Goal: Task Accomplishment & Management: Use online tool/utility

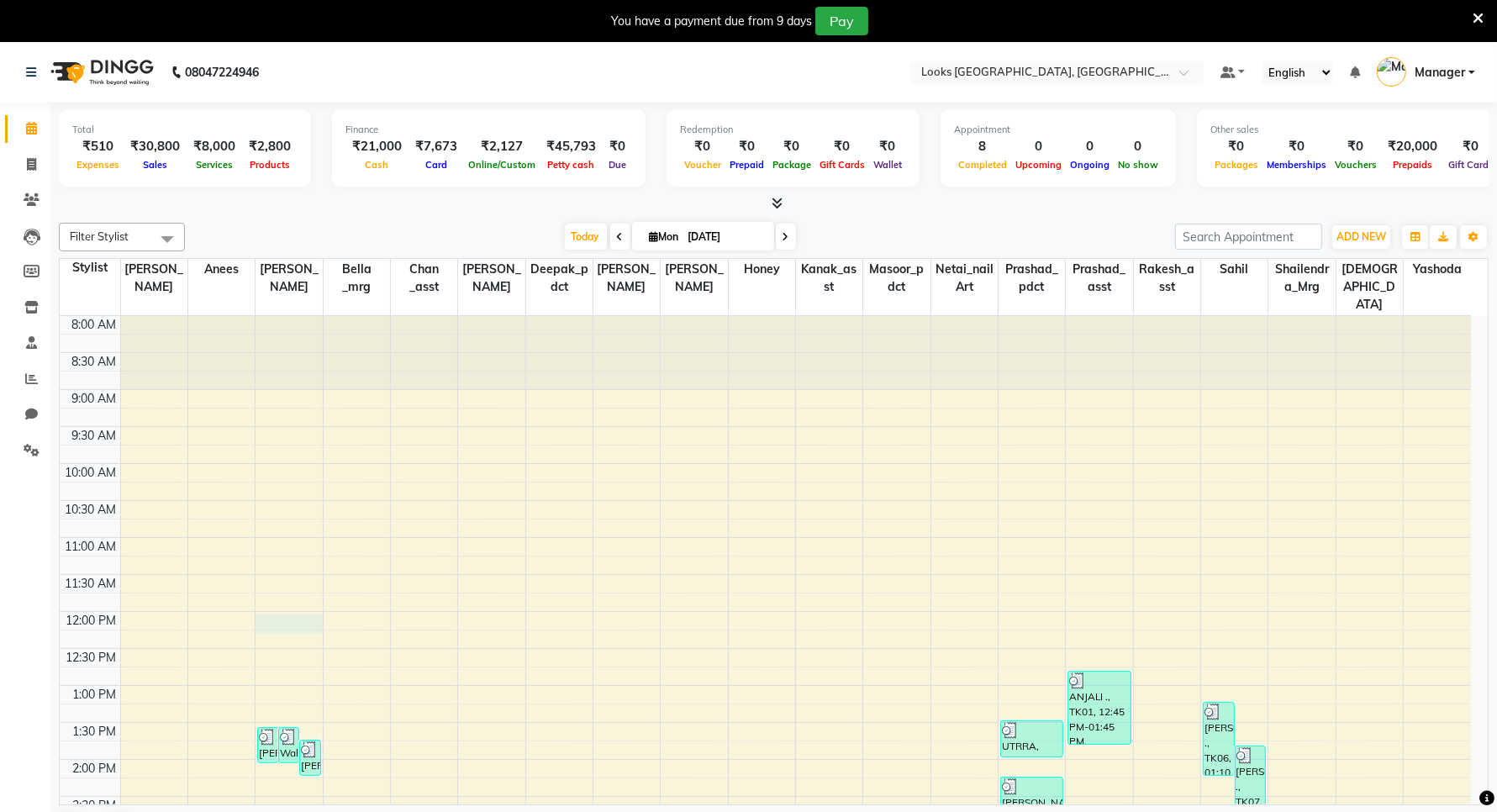
click at [320, 612] on div "8:00 AM 8:30 AM 9:00 AM 9:30 AM 10:00 AM 10:30 AM 11:00 AM 11:30 AM 12:00 PM 12…" at bounding box center [765, 796] width 1411 height 961
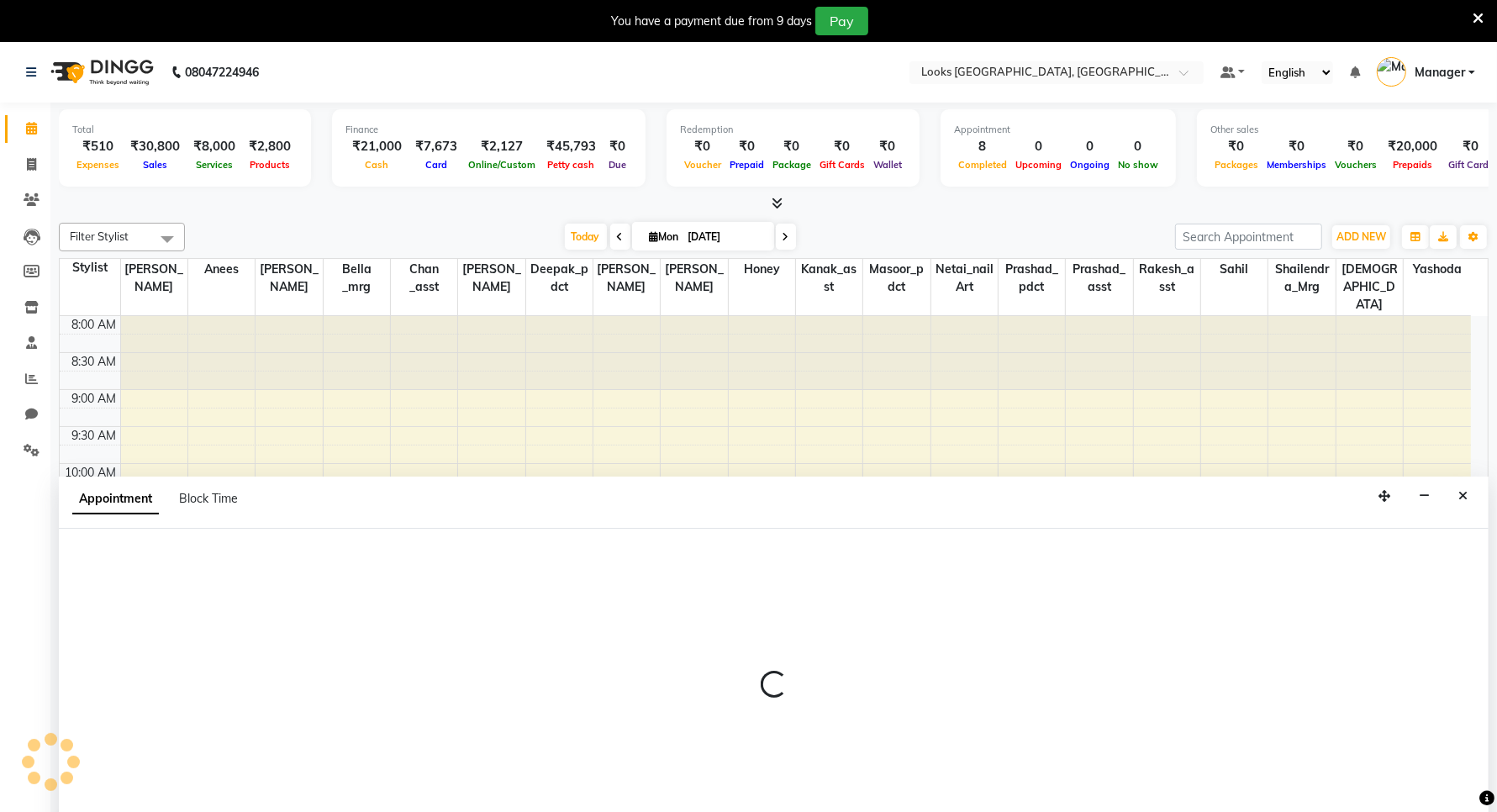
scroll to position [43, 0]
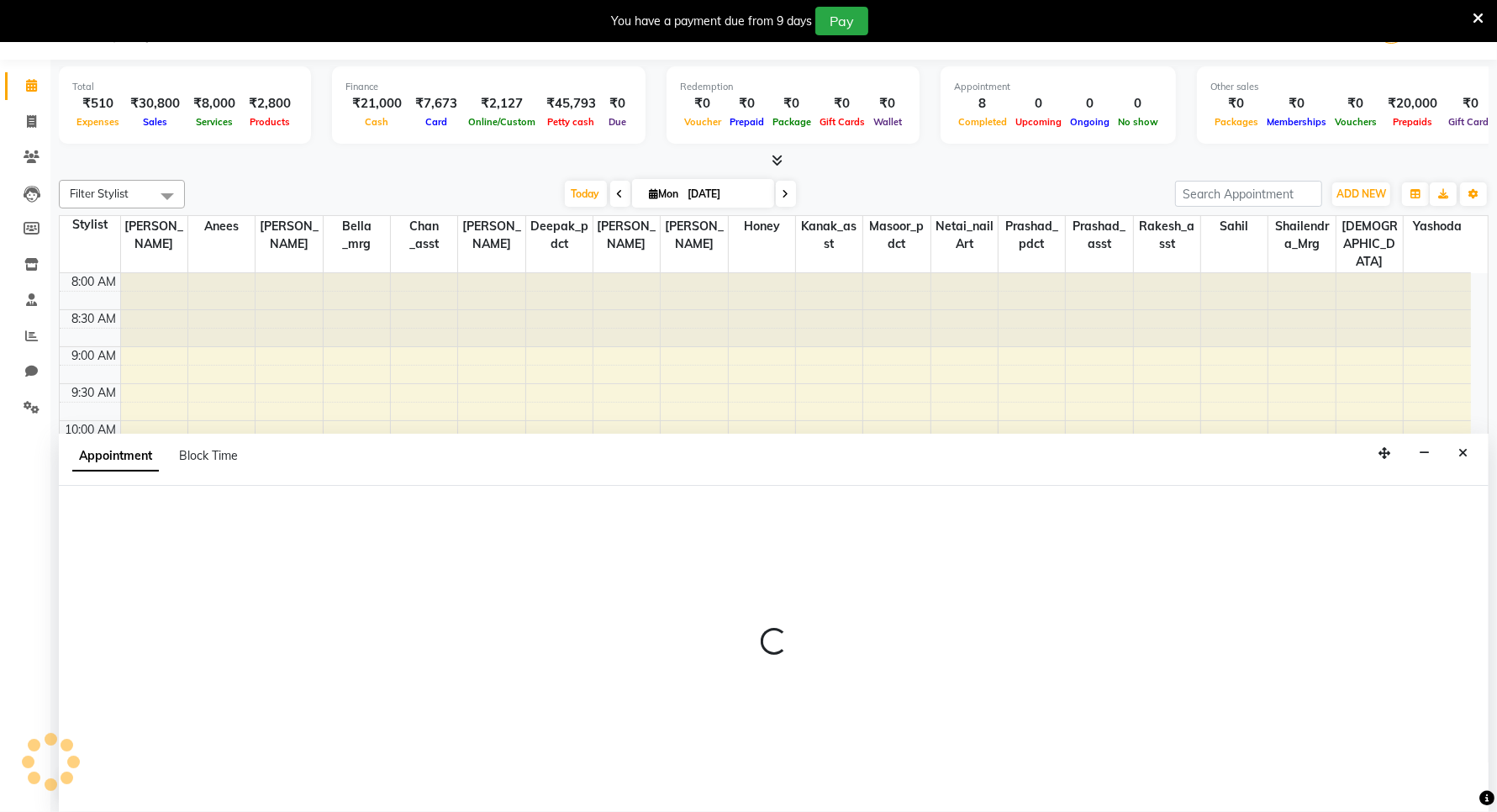
select select "90483"
select select "720"
select select "tentative"
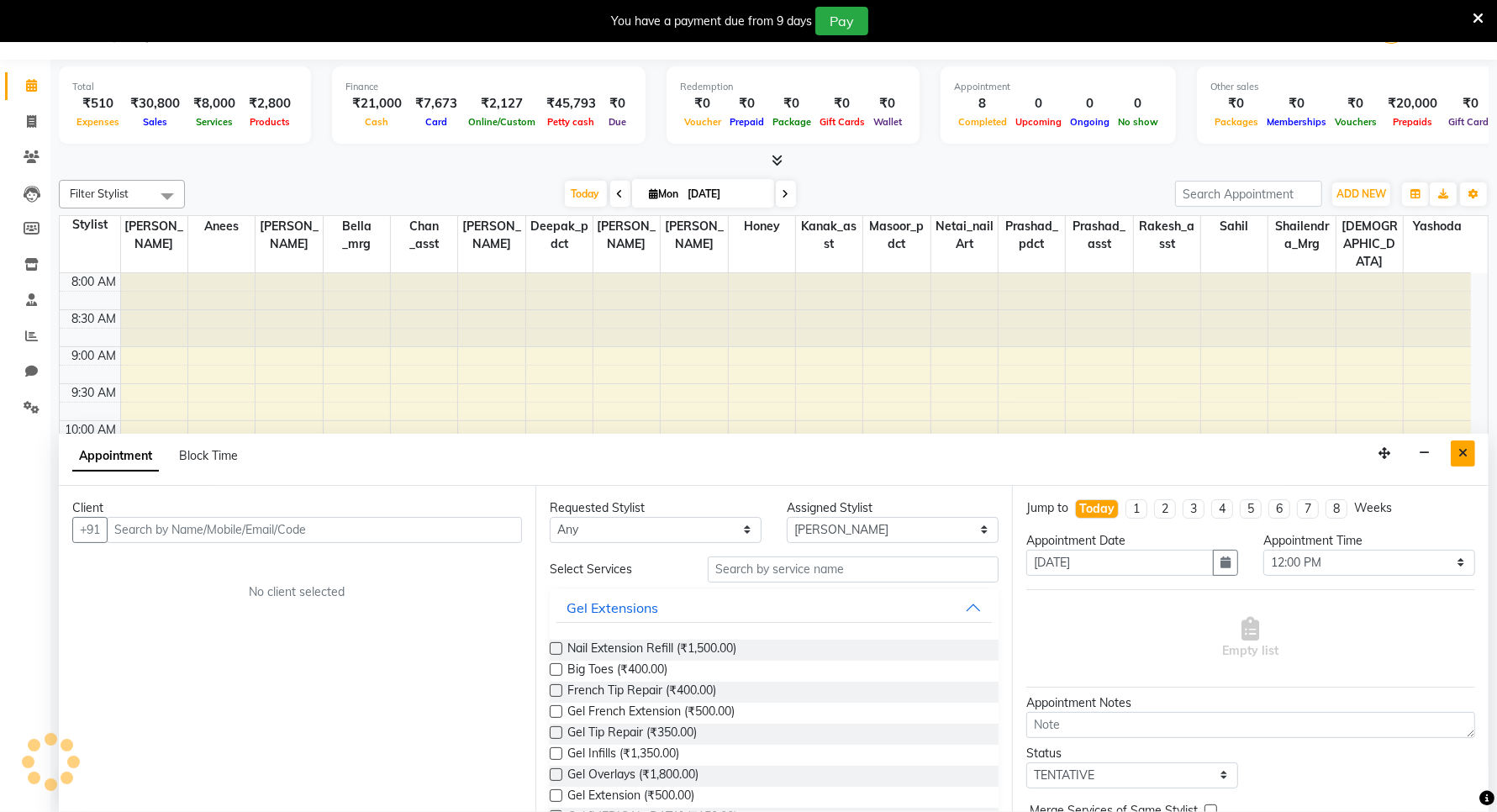
click at [1461, 452] on icon "Close" at bounding box center [1463, 453] width 9 height 12
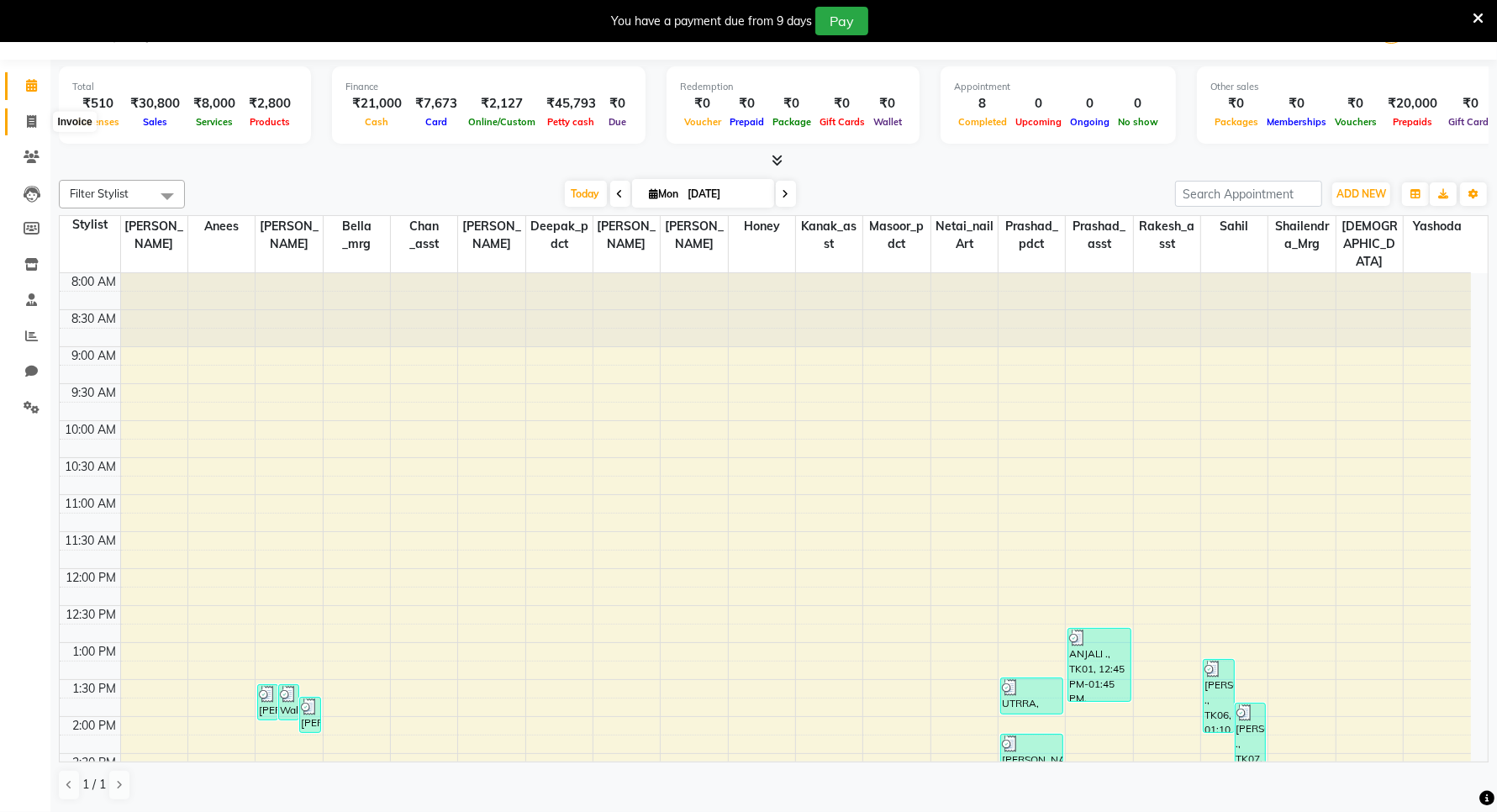
click at [31, 120] on icon at bounding box center [31, 121] width 9 height 13
select select "service"
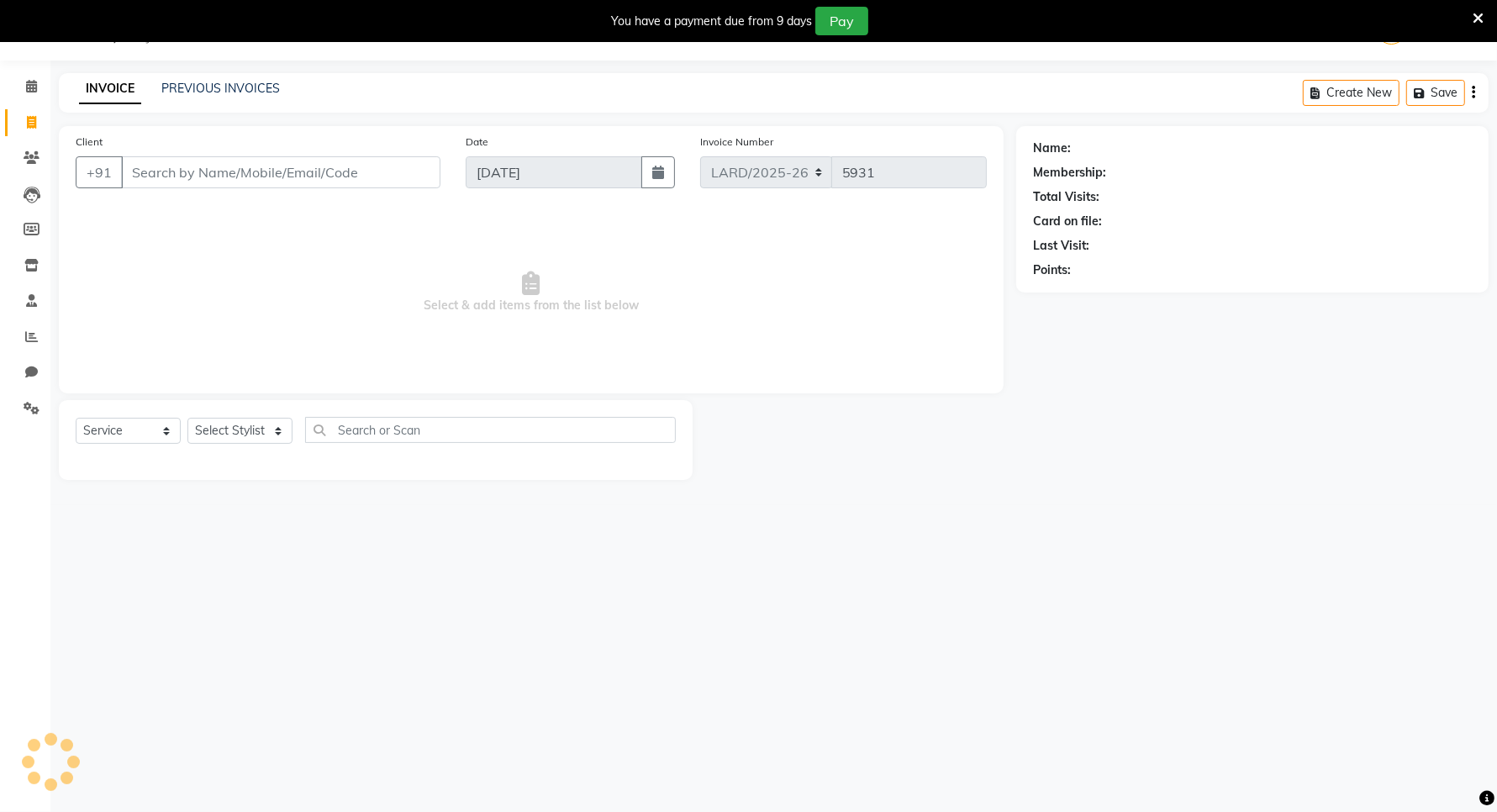
scroll to position [42, 0]
click at [34, 86] on icon at bounding box center [31, 86] width 11 height 13
